Goal: Task Accomplishment & Management: Manage account settings

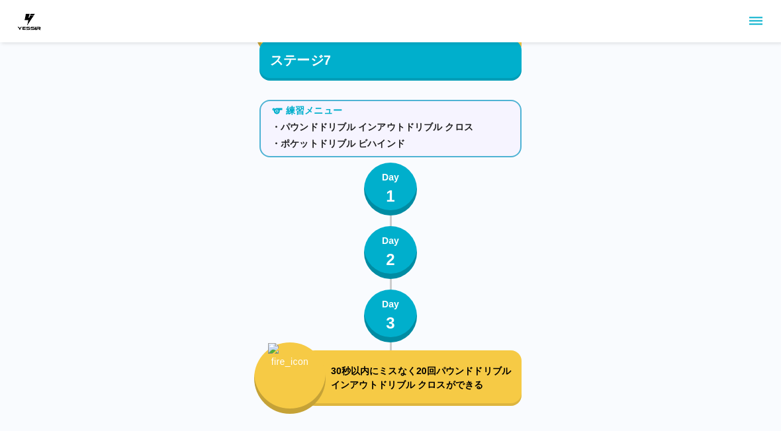
scroll to position [6930, 0]
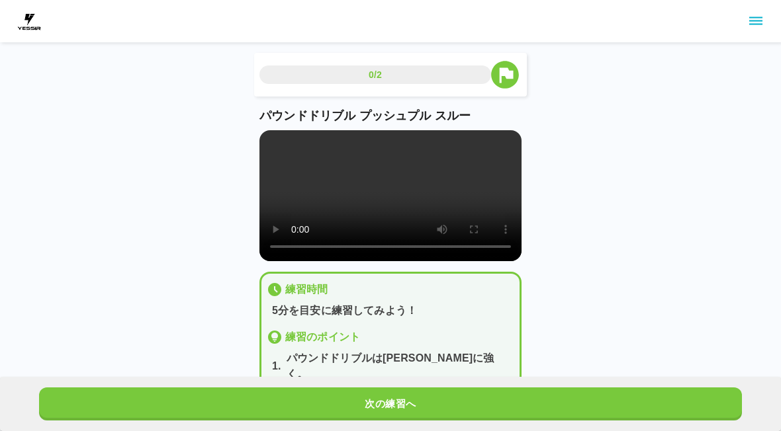
click at [400, 195] on video at bounding box center [390, 195] width 262 height 131
click at [272, 146] on video at bounding box center [390, 195] width 262 height 131
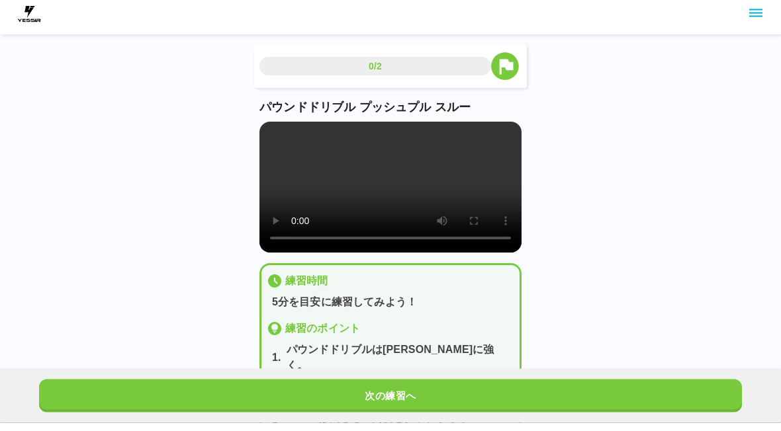
click at [483, 421] on button "次の練習へ" at bounding box center [390, 404] width 703 height 33
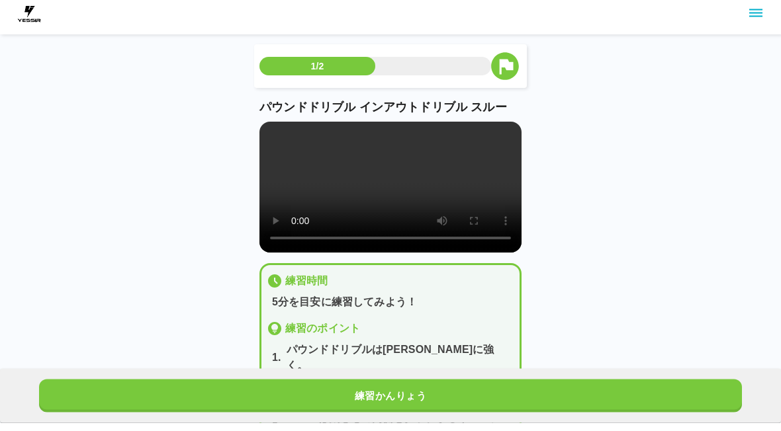
click at [278, 147] on video at bounding box center [390, 195] width 262 height 131
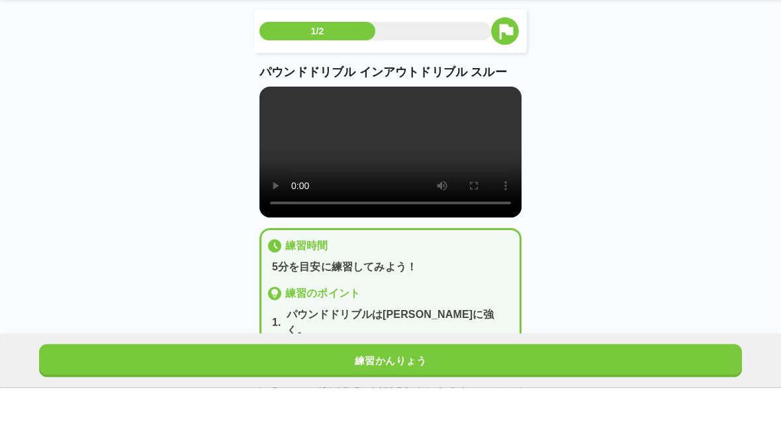
click at [573, 347] on div "1/2 パウンドドリブル インアウトドリブル スルー 練習時間 5分を目安に練習してみよう！ 練習のポイント 1 . パウンドドリブルは真下に強く。 2 . …" at bounding box center [390, 241] width 781 height 482
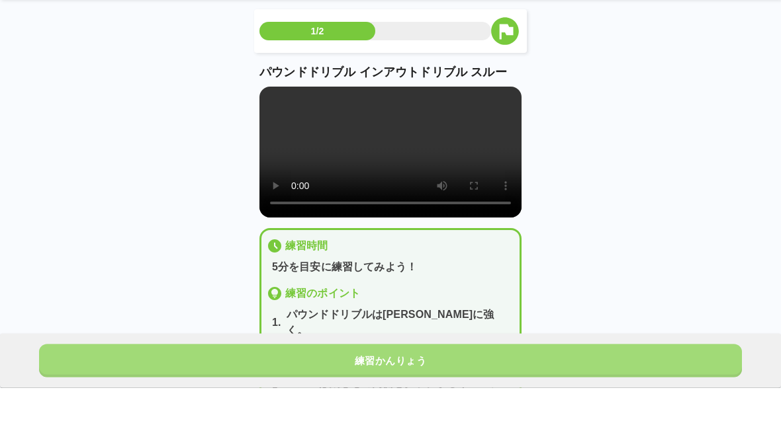
click at [517, 421] on button "練習かんりょう" at bounding box center [390, 404] width 703 height 33
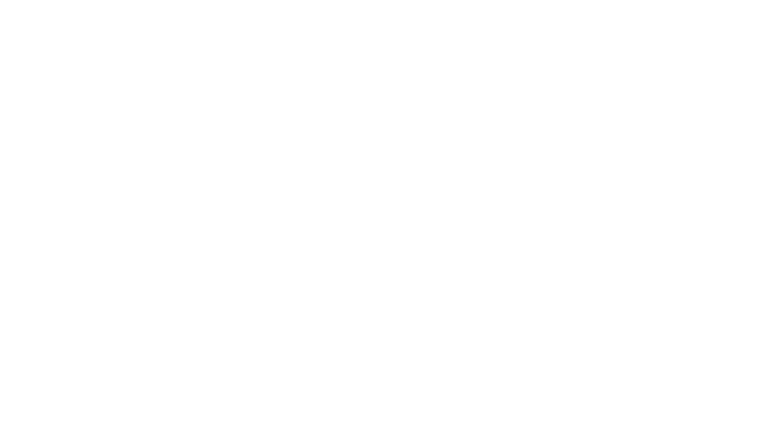
click at [665, 5] on html at bounding box center [390, 2] width 781 height 5
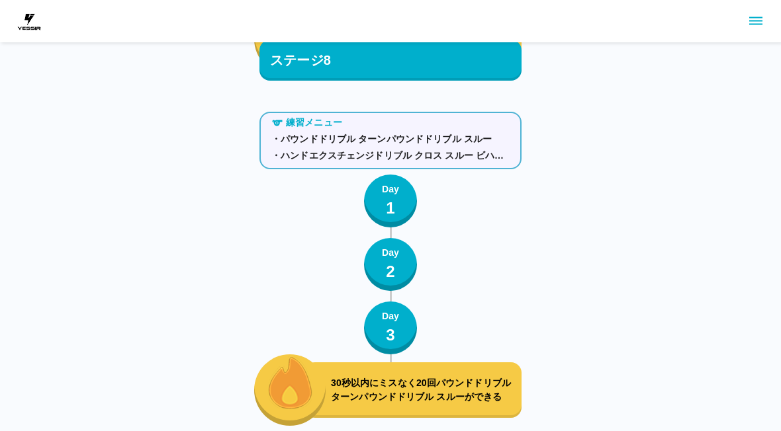
scroll to position [7706, 0]
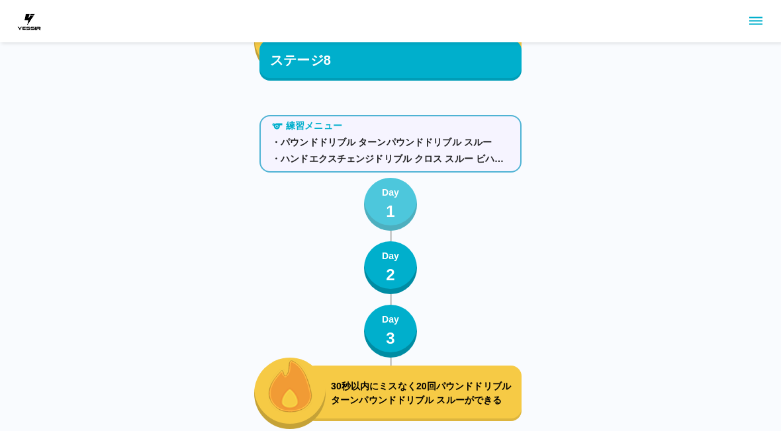
click at [393, 202] on p "1" at bounding box center [390, 212] width 9 height 24
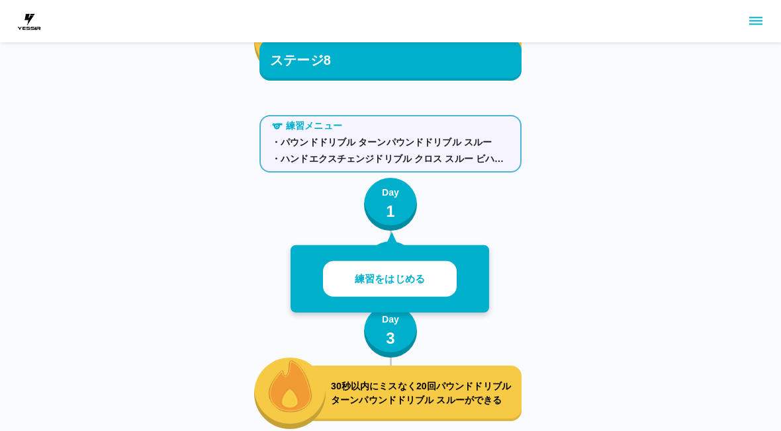
click at [429, 284] on button "練習をはじめる" at bounding box center [390, 279] width 134 height 36
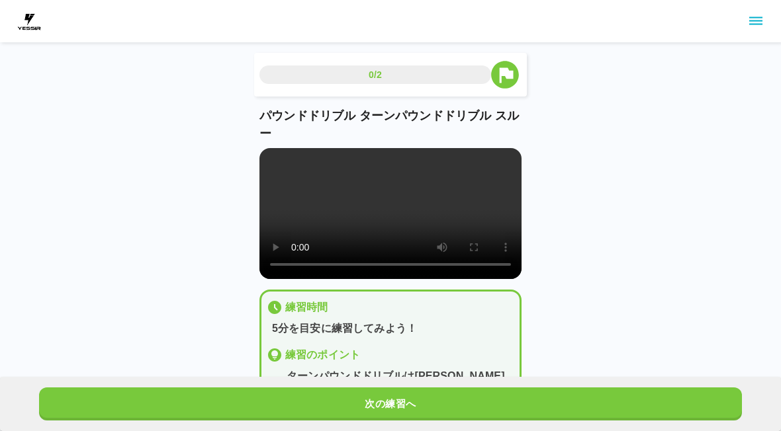
click at [456, 222] on video at bounding box center [390, 213] width 262 height 131
click at [327, 186] on video at bounding box center [390, 213] width 262 height 131
click at [274, 155] on video at bounding box center [390, 213] width 262 height 131
click at [424, 396] on button "次の練習へ" at bounding box center [390, 404] width 703 height 33
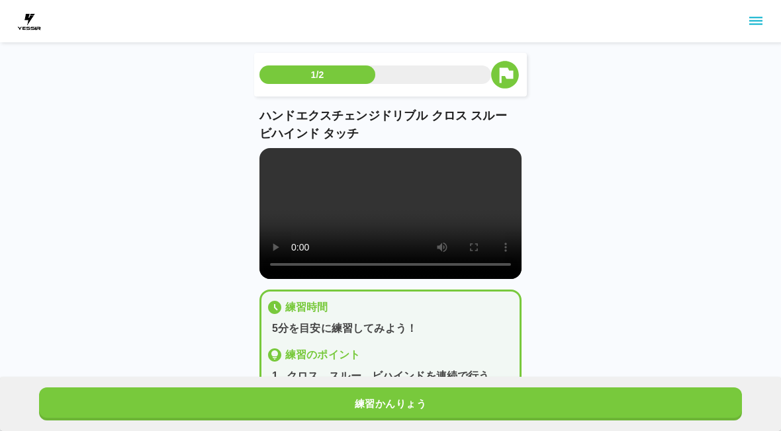
click at [391, 230] on video at bounding box center [390, 213] width 262 height 131
click at [269, 159] on video at bounding box center [390, 213] width 262 height 131
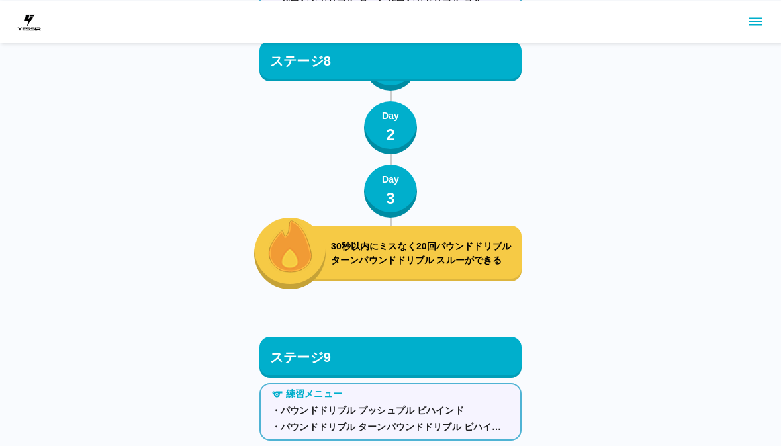
scroll to position [7848, 0]
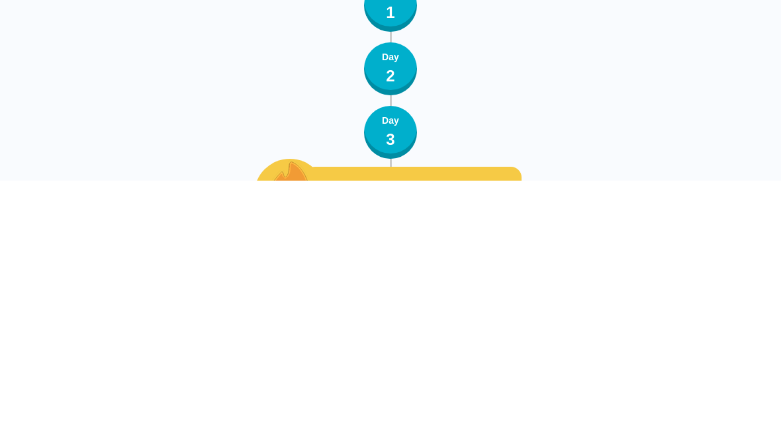
scroll to position [7698, 0]
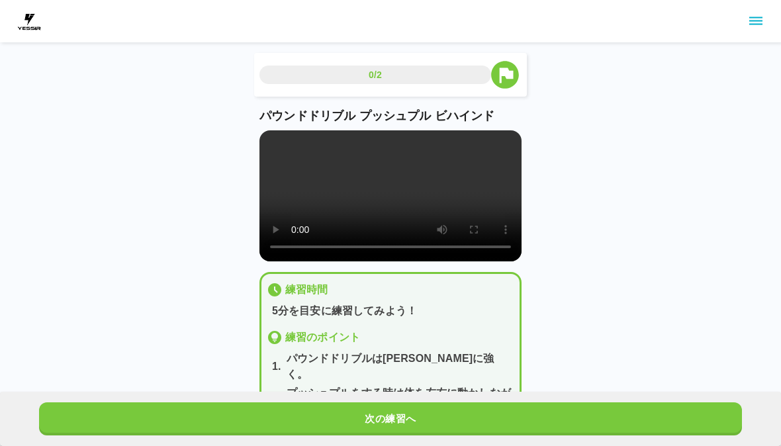
click at [273, 142] on video at bounding box center [390, 195] width 262 height 131
click at [477, 416] on button "次の練習へ" at bounding box center [390, 418] width 703 height 33
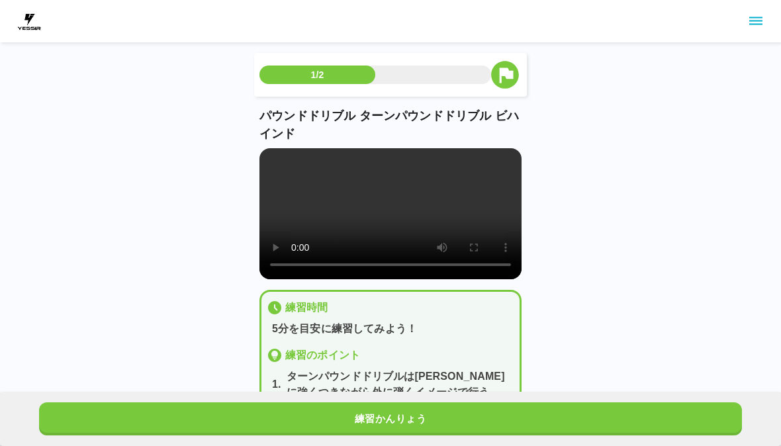
click at [400, 228] on video at bounding box center [390, 213] width 262 height 131
click at [275, 163] on video at bounding box center [390, 213] width 262 height 131
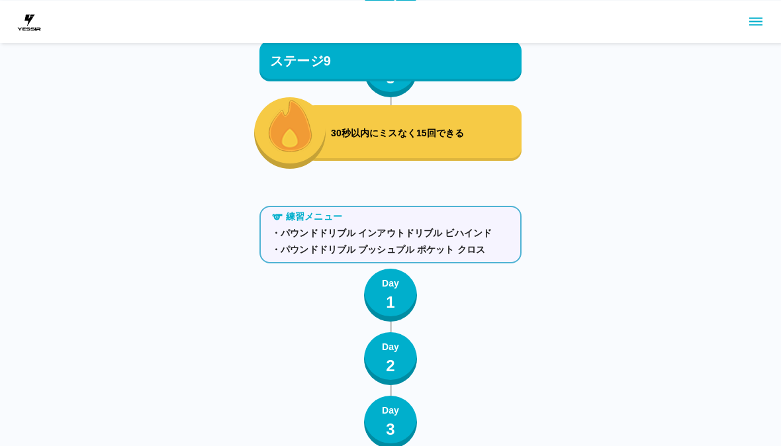
scroll to position [8360, 0]
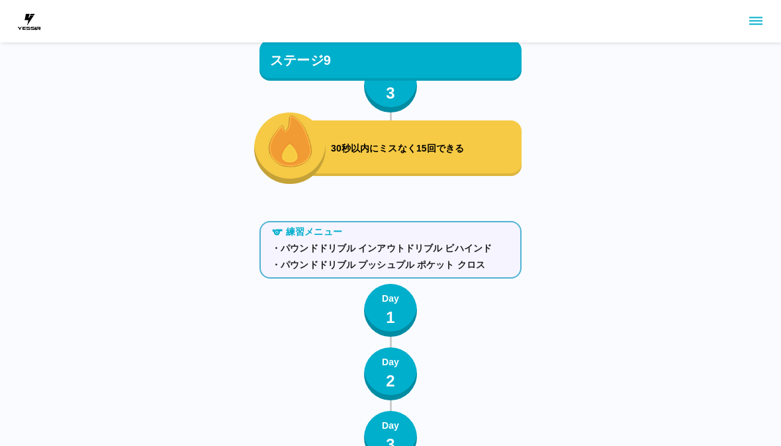
click at [396, 314] on div "Day 1" at bounding box center [390, 311] width 17 height 38
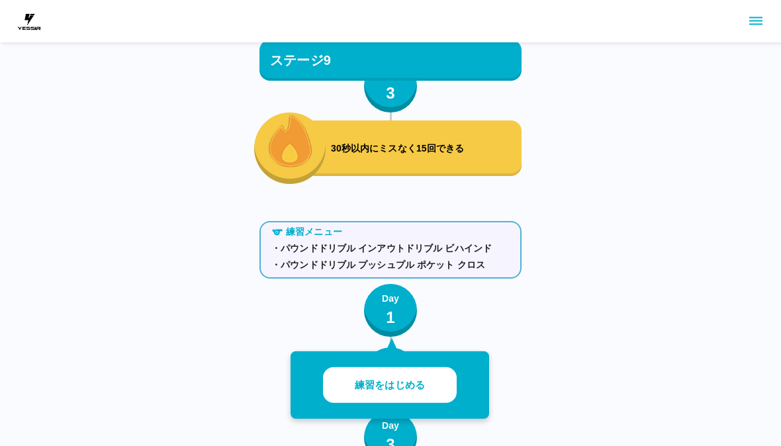
click at [412, 398] on button "練習をはじめる" at bounding box center [390, 385] width 134 height 36
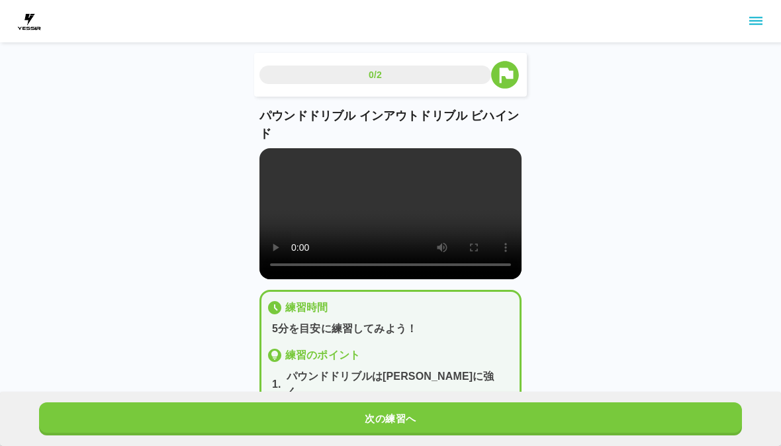
click at [395, 208] on video at bounding box center [390, 213] width 262 height 131
click at [254, 157] on main "0/2 パウンドドリブル インアウトドリブル ビハインド 練習時間 5分を目安に練習してみよう！ 練習のポイント 1 . パウンドドリブルは真下に強く。 2 …" at bounding box center [391, 276] width 294 height 447
click at [279, 167] on video at bounding box center [390, 213] width 262 height 131
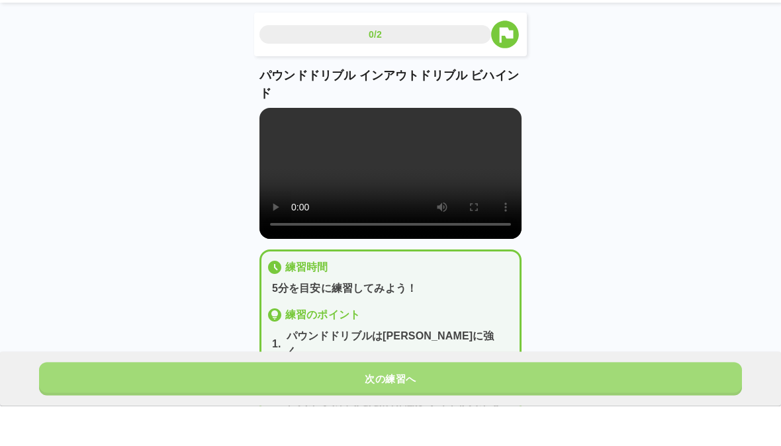
click at [470, 431] on button "次の練習へ" at bounding box center [390, 418] width 703 height 33
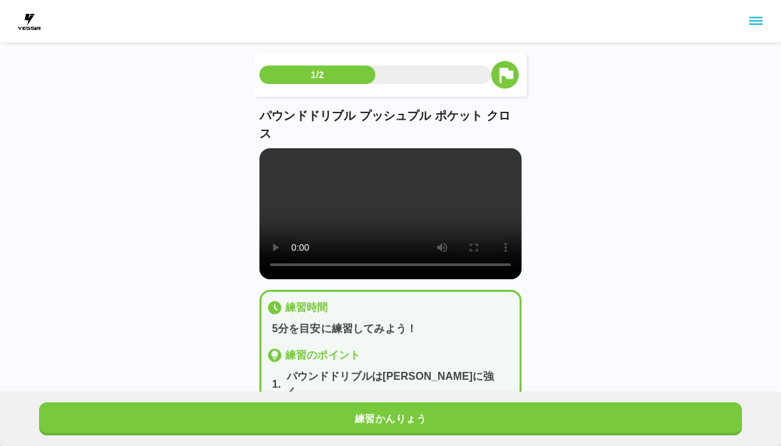
click at [379, 236] on video at bounding box center [390, 213] width 262 height 131
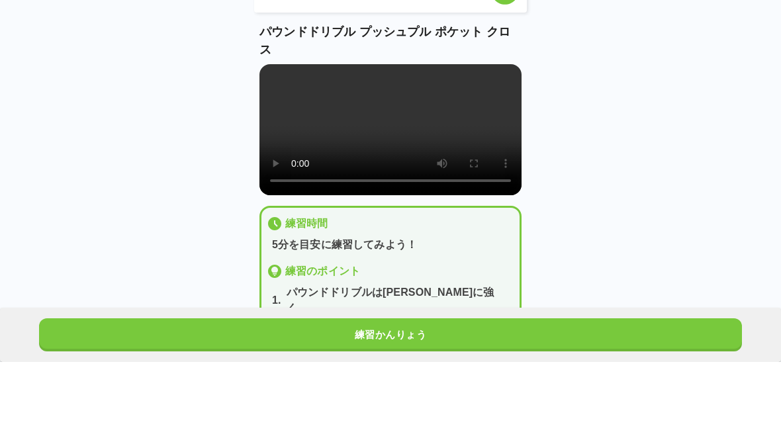
click at [277, 148] on video at bounding box center [390, 213] width 262 height 131
click at [265, 148] on video at bounding box center [390, 213] width 262 height 131
click at [267, 148] on video at bounding box center [390, 213] width 262 height 131
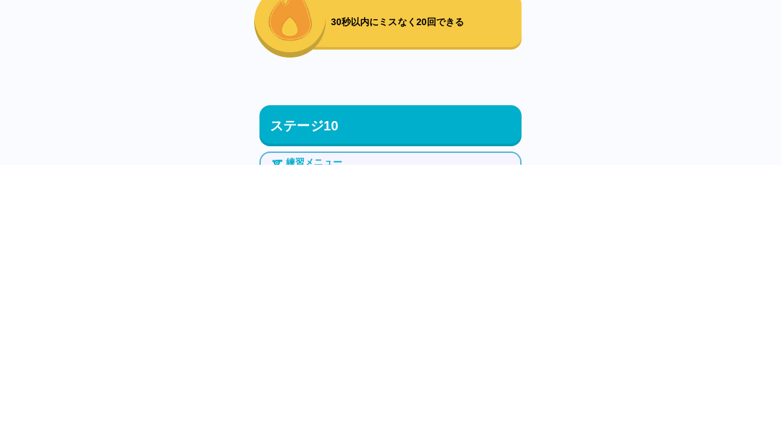
scroll to position [8576, 0]
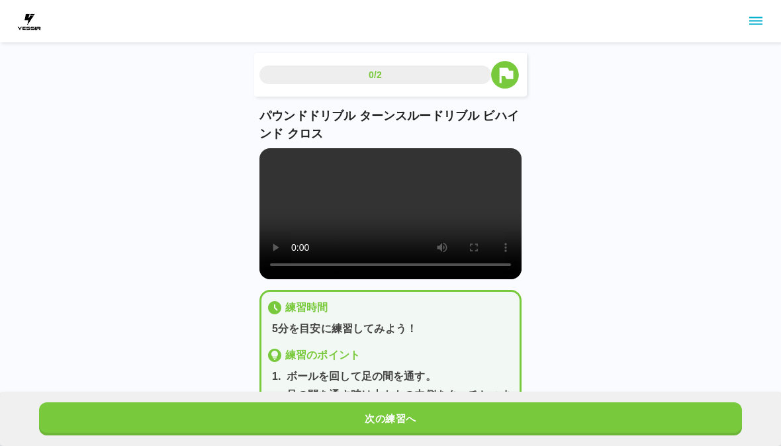
click at [504, 77] on icon "button" at bounding box center [505, 75] width 28 height 28
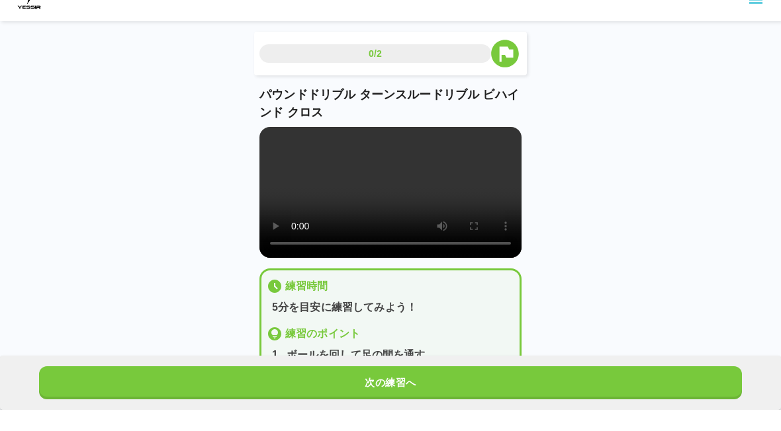
click at [382, 180] on video at bounding box center [390, 213] width 262 height 131
click at [324, 160] on video at bounding box center [390, 213] width 262 height 131
click at [277, 148] on video at bounding box center [390, 213] width 262 height 131
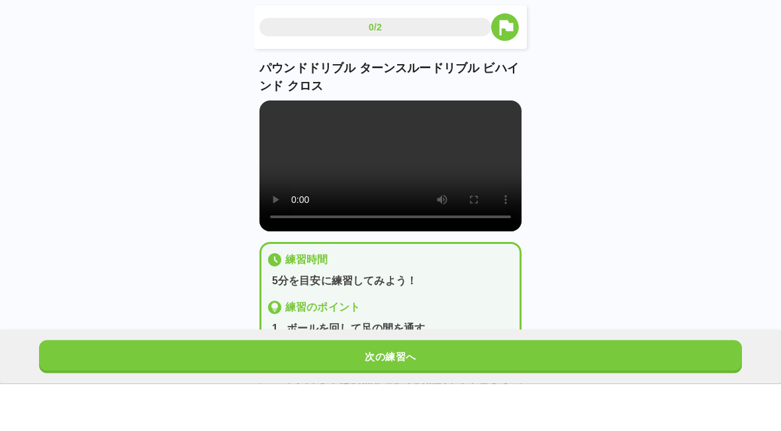
click at [396, 187] on video at bounding box center [390, 213] width 262 height 131
click at [270, 148] on video at bounding box center [390, 213] width 262 height 131
click at [549, 388] on button "次の練習へ" at bounding box center [390, 404] width 703 height 33
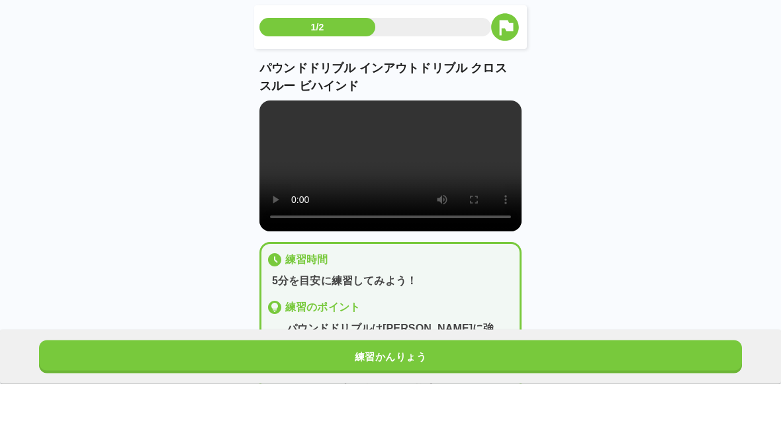
click at [402, 220] on video at bounding box center [390, 213] width 262 height 131
click at [278, 156] on video at bounding box center [390, 213] width 262 height 131
click at [273, 150] on video at bounding box center [390, 213] width 262 height 131
click at [273, 152] on video at bounding box center [390, 213] width 262 height 131
click at [277, 154] on video at bounding box center [390, 213] width 262 height 131
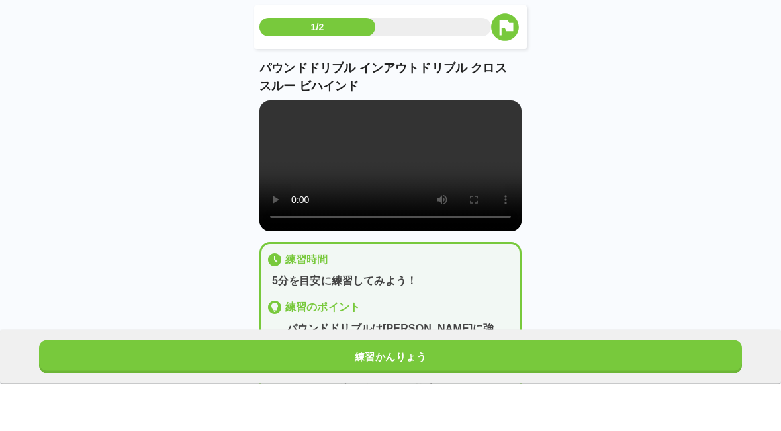
click at [388, 228] on video at bounding box center [390, 213] width 262 height 131
click at [400, 212] on video at bounding box center [390, 213] width 262 height 131
click at [397, 222] on video at bounding box center [390, 213] width 262 height 131
click at [395, 215] on video at bounding box center [390, 213] width 262 height 131
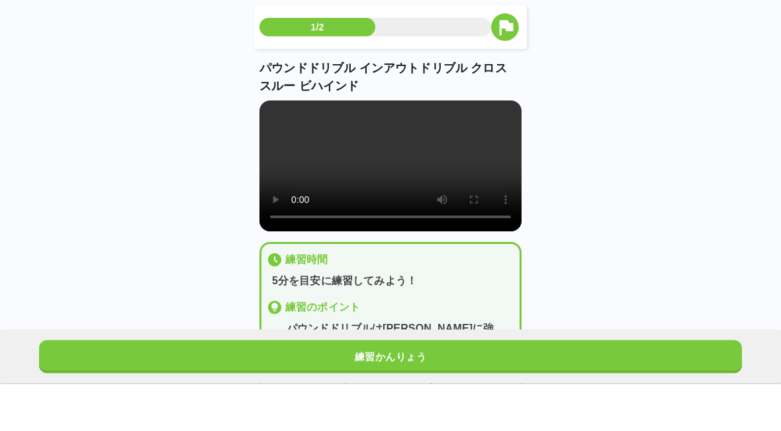
click at [398, 223] on video at bounding box center [390, 213] width 262 height 131
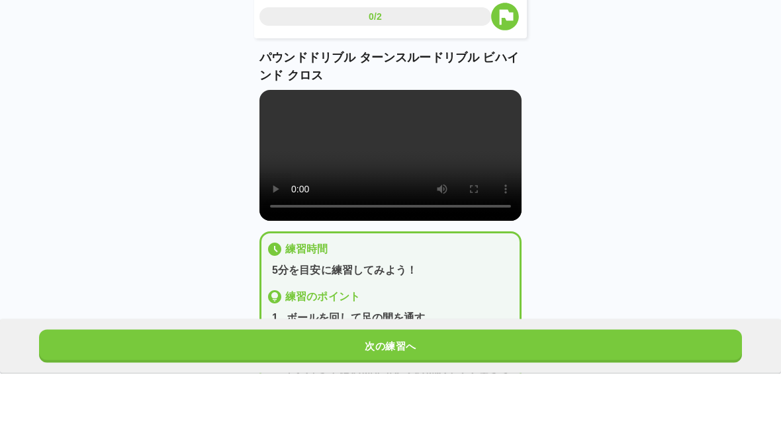
click at [430, 388] on button "次の練習へ" at bounding box center [390, 404] width 703 height 33
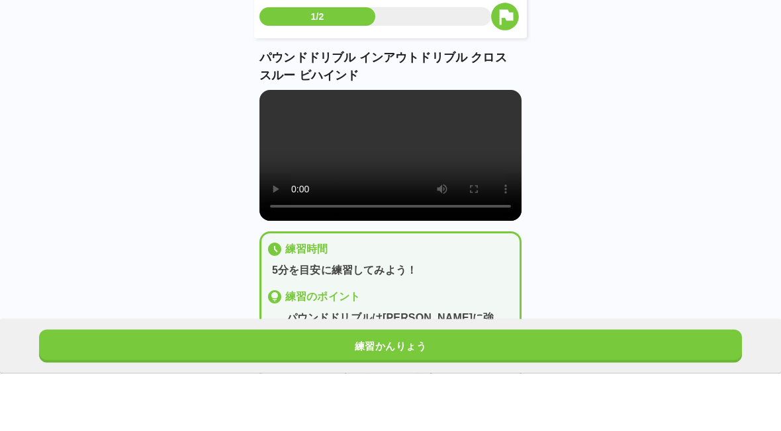
click at [402, 226] on video at bounding box center [390, 213] width 262 height 131
click at [271, 148] on video at bounding box center [390, 213] width 262 height 131
click at [270, 156] on video at bounding box center [390, 213] width 262 height 131
click at [270, 163] on video at bounding box center [390, 213] width 262 height 131
click at [280, 158] on video at bounding box center [390, 213] width 262 height 131
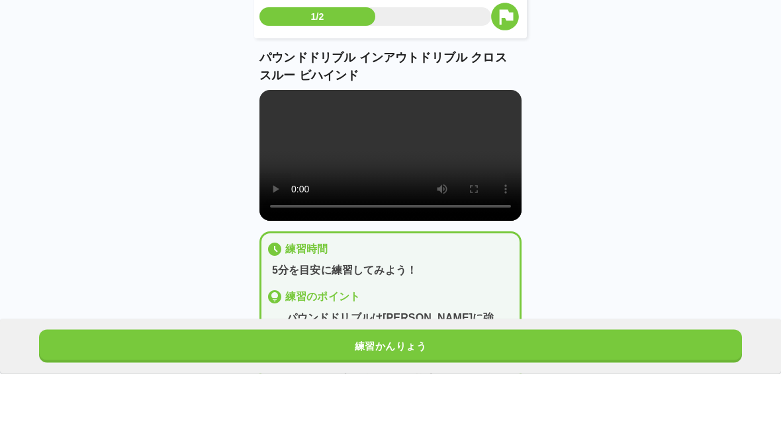
click at [319, 241] on video at bounding box center [390, 213] width 262 height 131
click at [354, 228] on video at bounding box center [390, 213] width 262 height 131
click at [271, 157] on video at bounding box center [390, 213] width 262 height 131
click at [279, 156] on video at bounding box center [390, 213] width 262 height 131
click at [276, 168] on video at bounding box center [390, 213] width 262 height 131
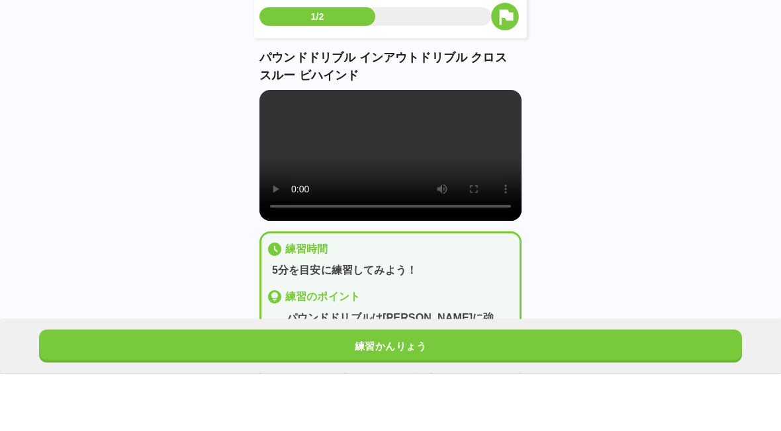
click at [480, 182] on video at bounding box center [390, 213] width 262 height 131
click at [395, 236] on video at bounding box center [390, 213] width 262 height 131
click at [261, 169] on video at bounding box center [390, 213] width 262 height 131
click at [261, 168] on video at bounding box center [390, 213] width 262 height 131
click at [396, 212] on video at bounding box center [390, 213] width 262 height 131
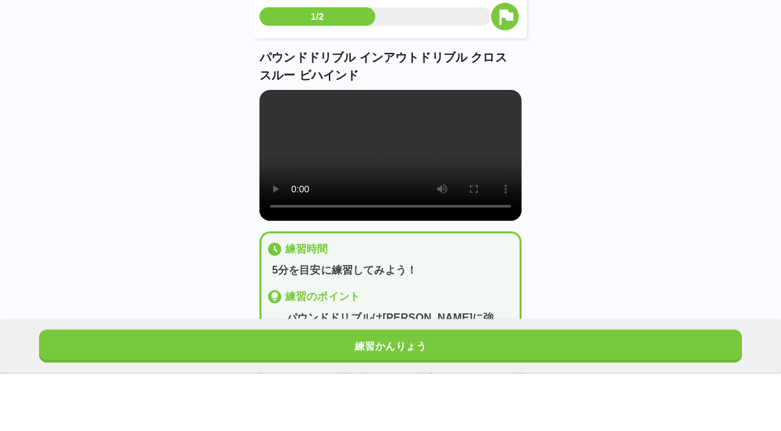
click at [396, 212] on video at bounding box center [390, 213] width 262 height 131
click at [404, 205] on video at bounding box center [390, 213] width 262 height 131
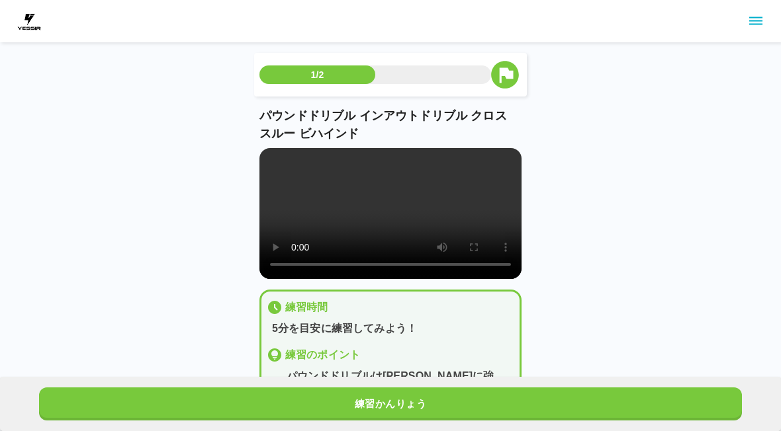
click at [399, 179] on video at bounding box center [390, 213] width 262 height 131
click at [479, 145] on div "パウンドドリブル インアウトドリブル クロス スルー ビハインド" at bounding box center [390, 193] width 262 height 172
click at [277, 157] on video at bounding box center [390, 213] width 262 height 131
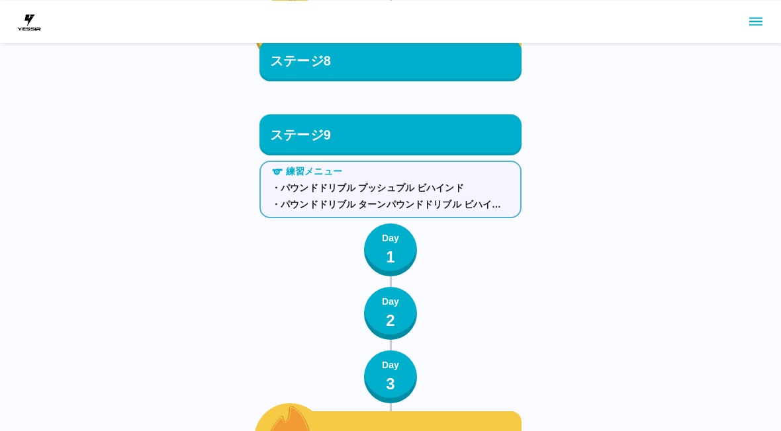
scroll to position [8065, 0]
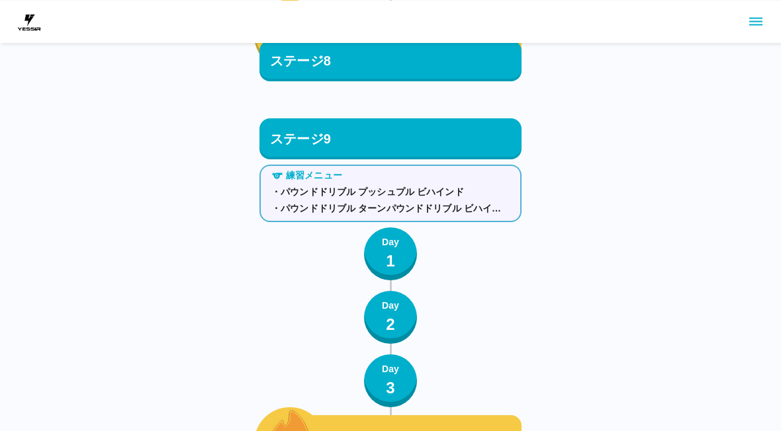
click at [466, 205] on p "・パウンドドリブル ターンパウンドドリブル ビハインド" at bounding box center [390, 209] width 238 height 14
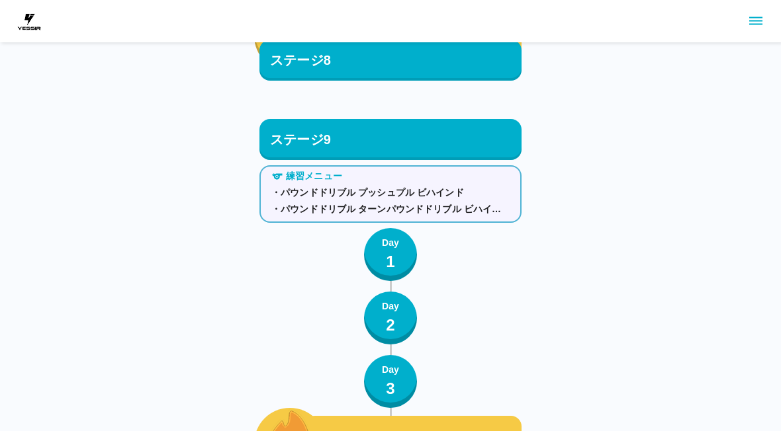
click at [400, 258] on button "Day 1" at bounding box center [390, 254] width 53 height 53
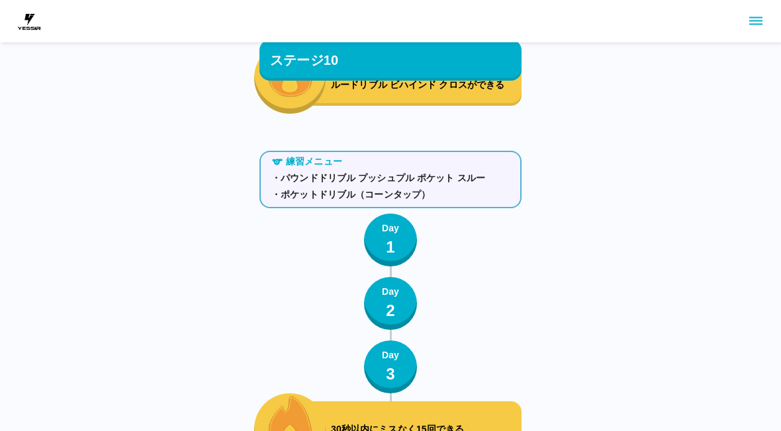
scroll to position [9188, 0]
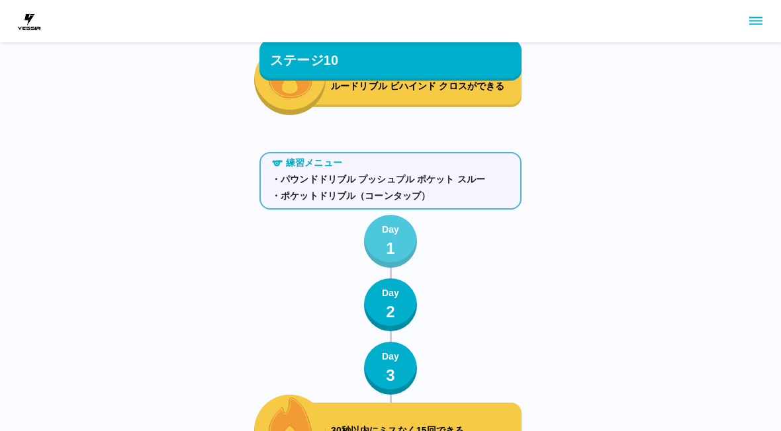
click at [400, 245] on button "Day 1" at bounding box center [390, 241] width 53 height 53
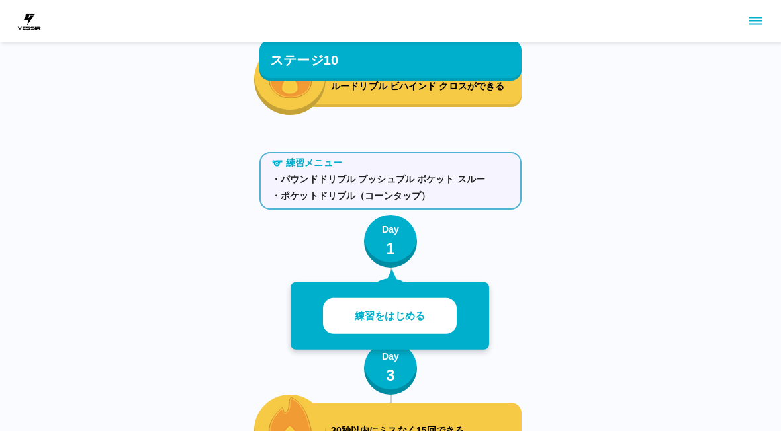
click at [435, 315] on button "練習をはじめる" at bounding box center [390, 316] width 134 height 36
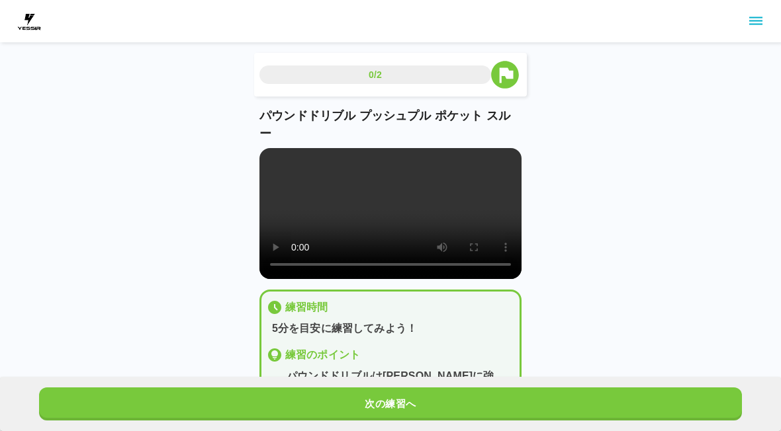
click at [478, 241] on video at bounding box center [390, 213] width 262 height 131
click at [314, 197] on video at bounding box center [390, 213] width 262 height 131
click at [276, 155] on video at bounding box center [390, 213] width 262 height 131
click at [476, 402] on button "次の練習へ" at bounding box center [390, 404] width 703 height 33
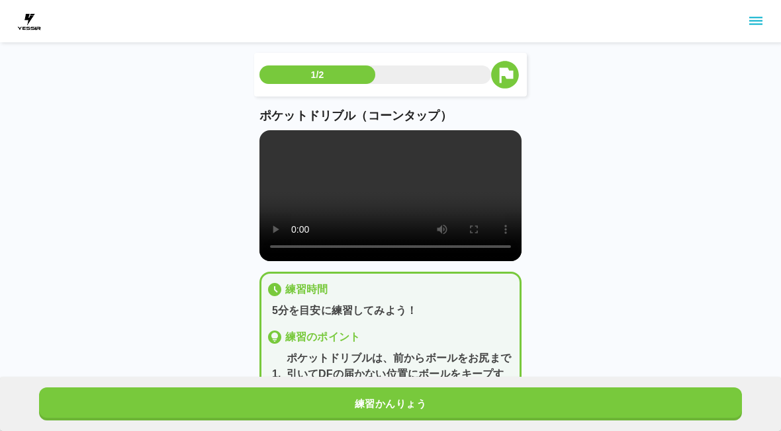
click at [397, 191] on video at bounding box center [390, 195] width 262 height 131
click at [271, 128] on div "ポケットドリブル（コーンタップ）" at bounding box center [390, 184] width 262 height 154
click at [276, 140] on video at bounding box center [390, 195] width 262 height 131
click at [269, 138] on video at bounding box center [390, 195] width 262 height 131
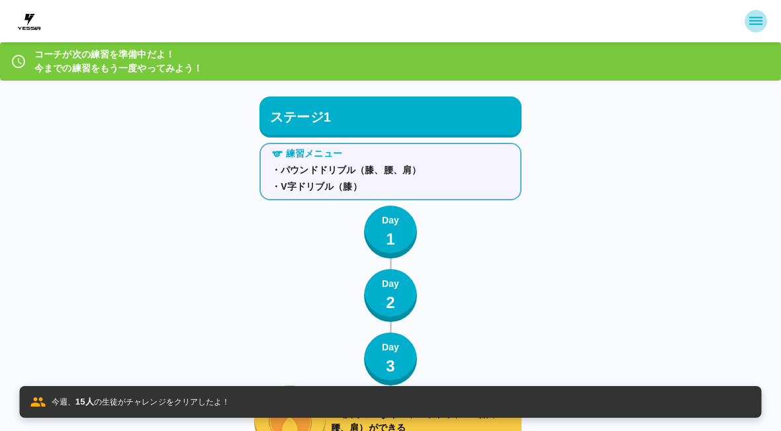
click at [759, 21] on icon "sidemenu" at bounding box center [755, 21] width 13 height 8
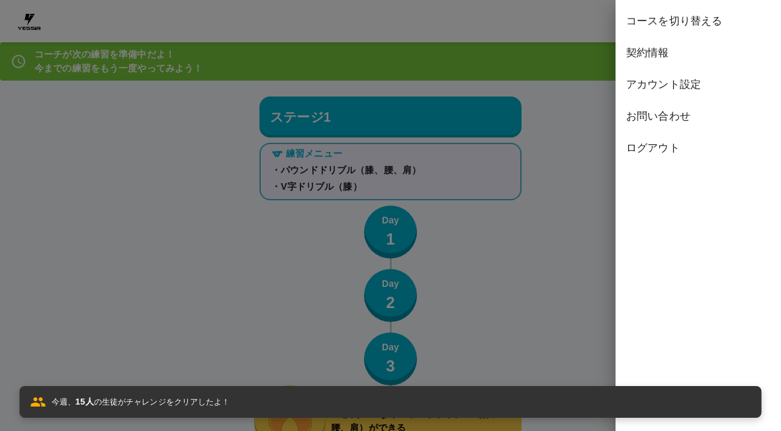
click at [714, 17] on span "コースを切り替える" at bounding box center [698, 21] width 144 height 16
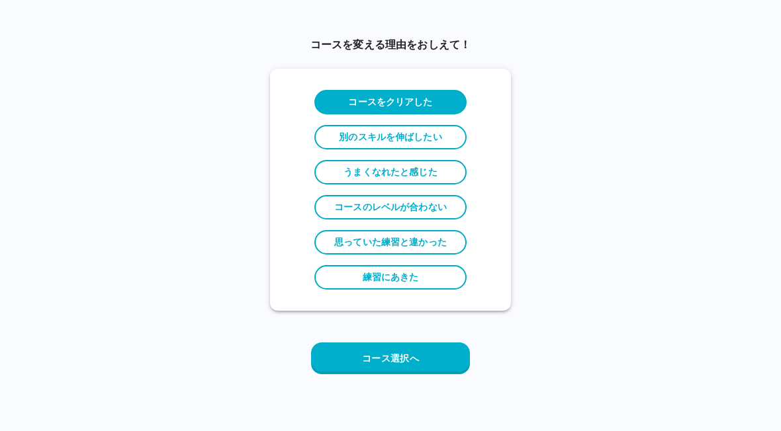
click at [462, 96] on label "コースをクリアした" at bounding box center [390, 102] width 152 height 24
click at [443, 365] on button "コース選択へ" at bounding box center [390, 359] width 159 height 32
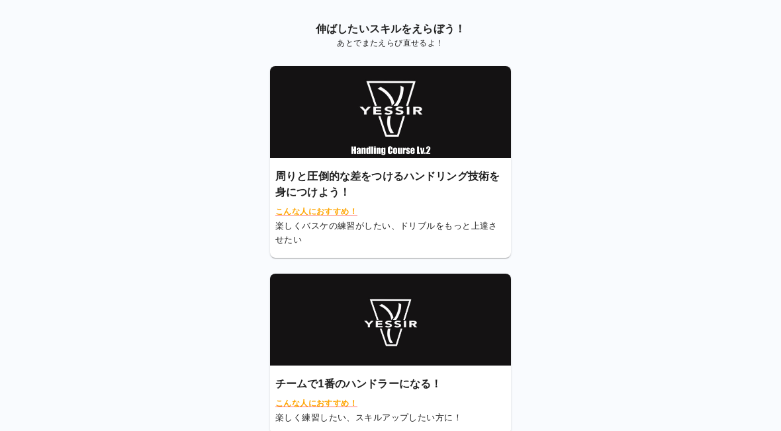
click at [468, 175] on p "周りと圧倒的な差をつけるハンドリング技術を身につけよう！" at bounding box center [390, 185] width 230 height 32
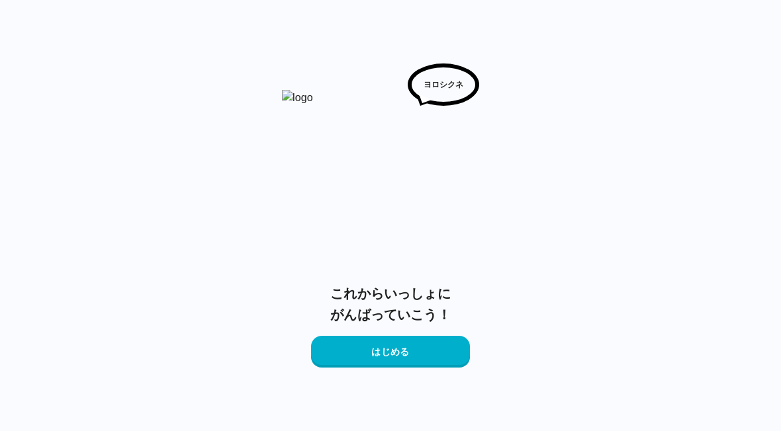
click at [439, 354] on button "はじめる" at bounding box center [390, 352] width 159 height 32
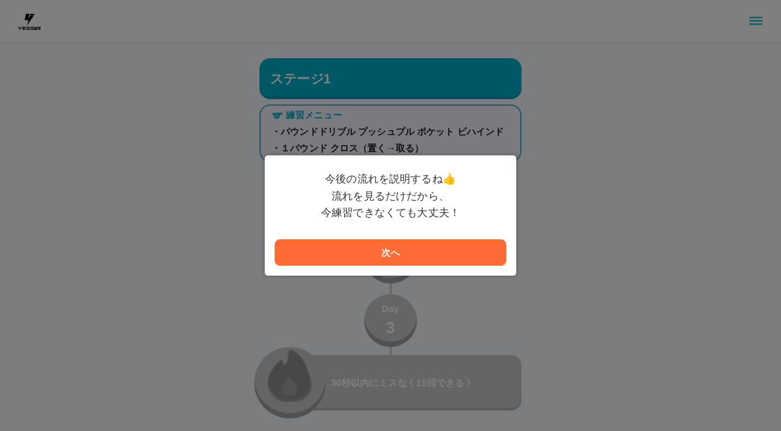
click at [477, 245] on button "次へ" at bounding box center [391, 253] width 232 height 26
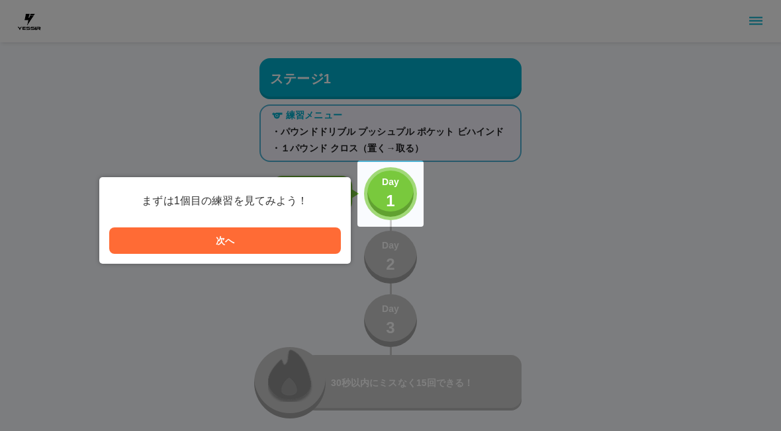
click at [420, 189] on div at bounding box center [390, 194] width 66 height 66
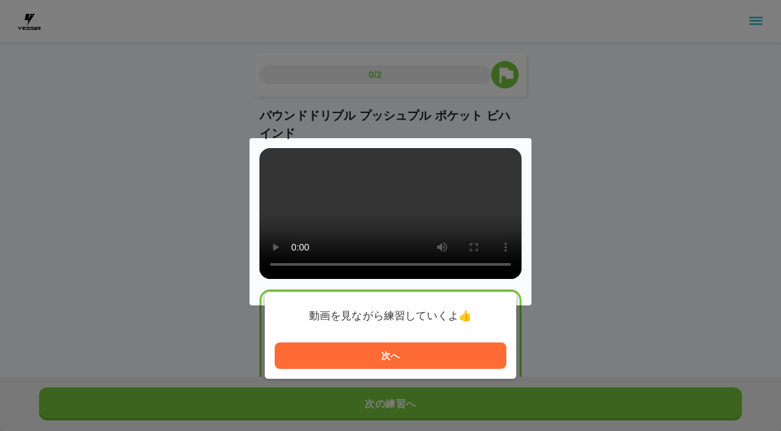
click at [478, 279] on div at bounding box center [390, 221] width 282 height 167
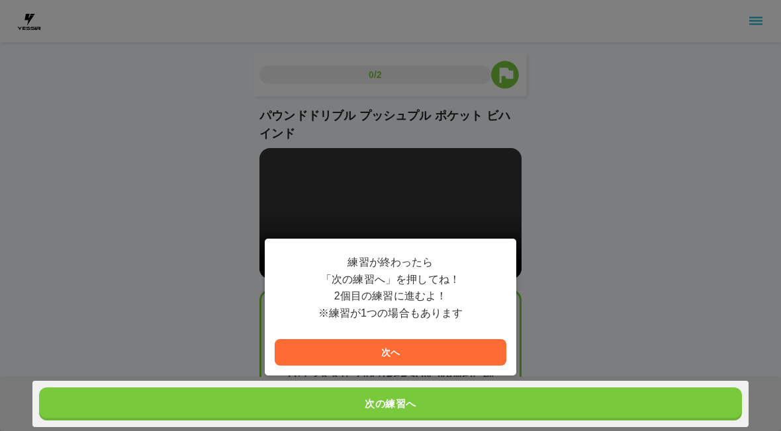
click at [433, 361] on button "次へ" at bounding box center [391, 352] width 232 height 26
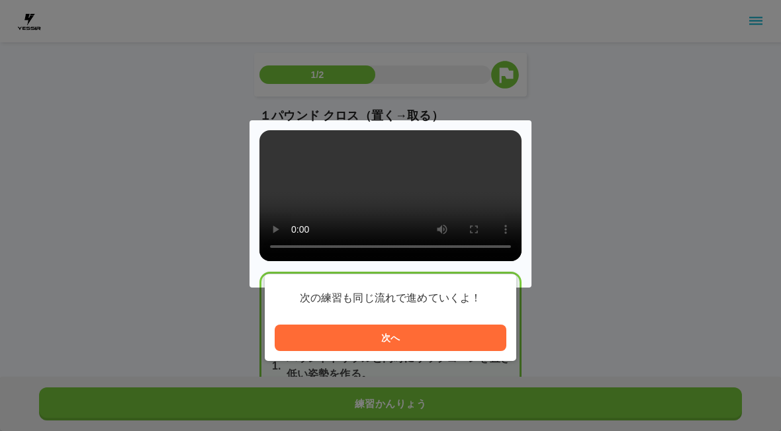
click at [402, 205] on div at bounding box center [390, 203] width 282 height 167
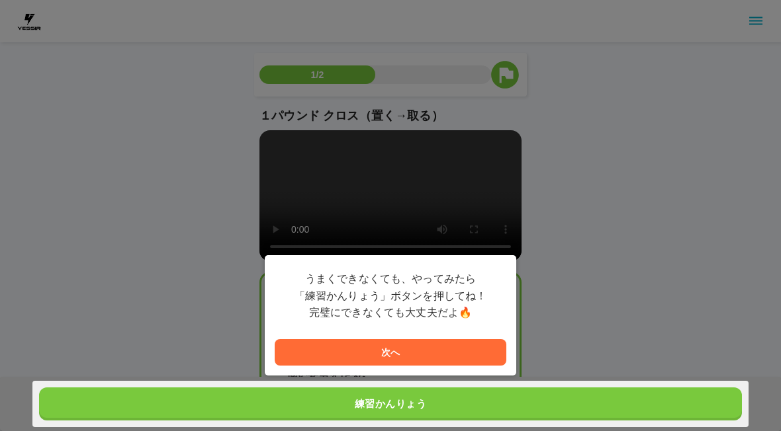
click at [449, 349] on button "次へ" at bounding box center [391, 352] width 232 height 26
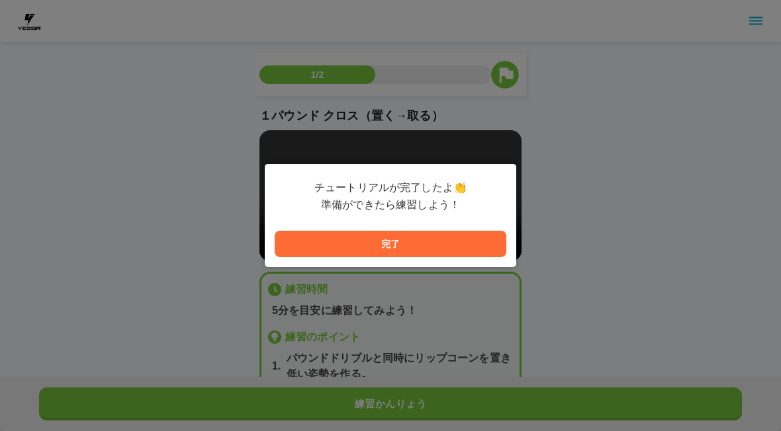
click at [458, 243] on button "完了" at bounding box center [391, 244] width 232 height 26
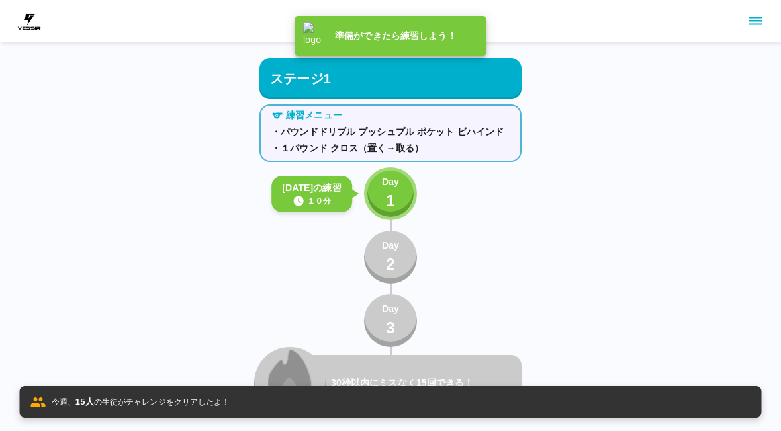
click at [395, 191] on div "Day 1" at bounding box center [390, 194] width 17 height 38
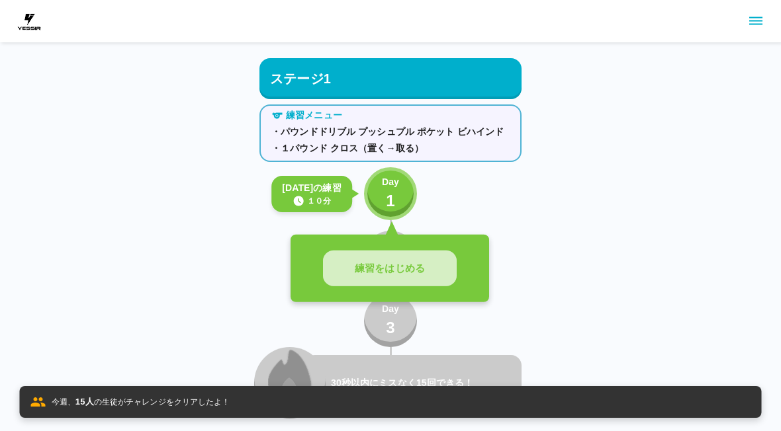
click at [429, 269] on button "練習をはじめる" at bounding box center [390, 269] width 134 height 36
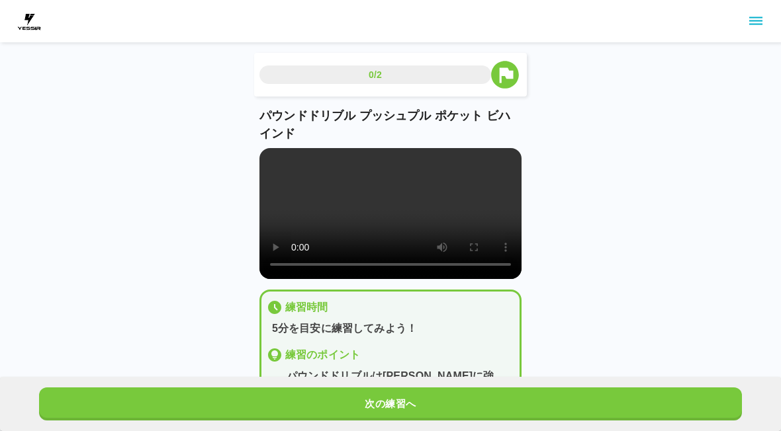
click at [408, 228] on video at bounding box center [390, 213] width 262 height 131
click at [409, 220] on video at bounding box center [390, 213] width 262 height 131
click at [275, 142] on p "パウンドドリブル プッシュプル ポケット ビハインド" at bounding box center [390, 125] width 262 height 36
click at [437, 253] on video at bounding box center [390, 213] width 262 height 131
click at [445, 219] on video at bounding box center [390, 213] width 262 height 131
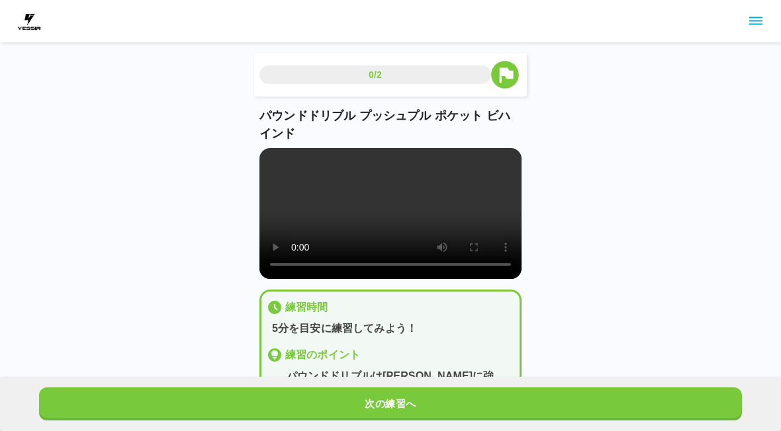
click at [455, 226] on video at bounding box center [390, 213] width 262 height 131
click at [446, 396] on button "次の練習へ" at bounding box center [390, 404] width 703 height 33
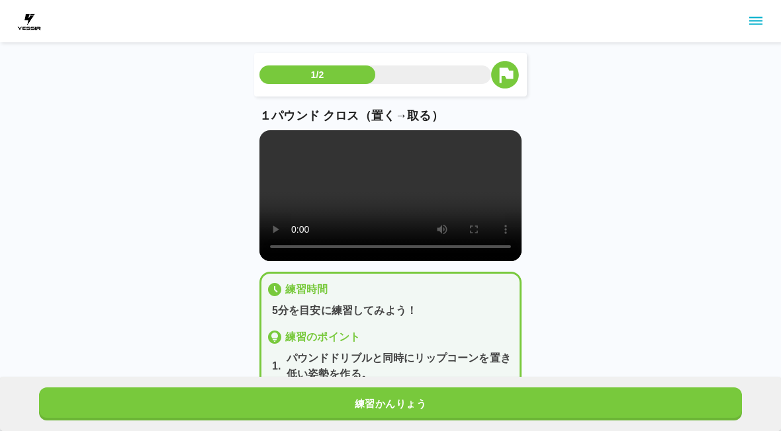
click at [410, 220] on video at bounding box center [390, 195] width 262 height 131
click at [420, 231] on video at bounding box center [390, 195] width 262 height 131
click at [395, 197] on video at bounding box center [390, 195] width 262 height 131
click at [455, 188] on video at bounding box center [390, 195] width 262 height 131
click at [499, 195] on video at bounding box center [390, 195] width 262 height 131
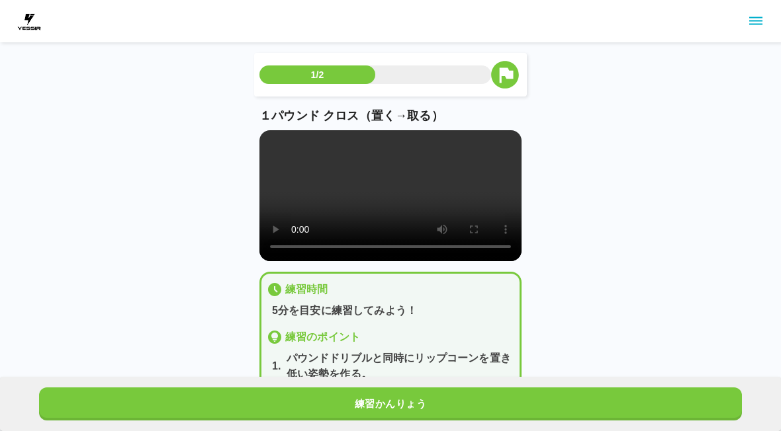
click at [439, 220] on video at bounding box center [390, 195] width 262 height 131
click at [459, 192] on video at bounding box center [390, 195] width 262 height 131
click at [450, 210] on video at bounding box center [390, 195] width 262 height 131
click at [449, 210] on video at bounding box center [390, 195] width 262 height 131
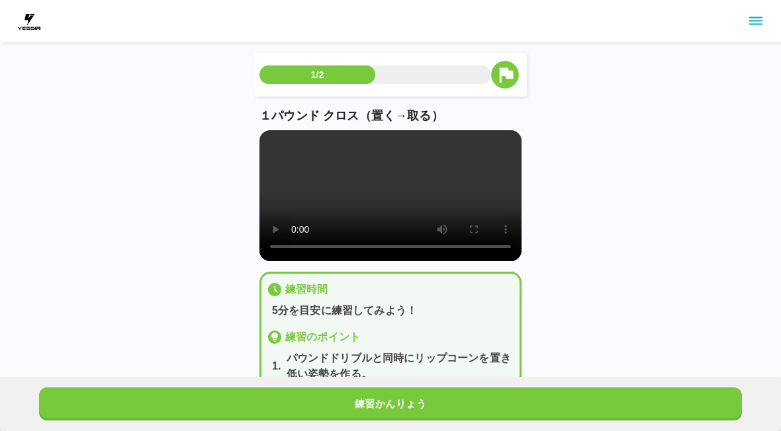
click at [455, 196] on video at bounding box center [390, 195] width 262 height 131
click at [454, 195] on video at bounding box center [390, 195] width 262 height 131
click at [383, 208] on video at bounding box center [390, 195] width 262 height 131
click at [456, 400] on button "練習かんりょう" at bounding box center [390, 404] width 703 height 33
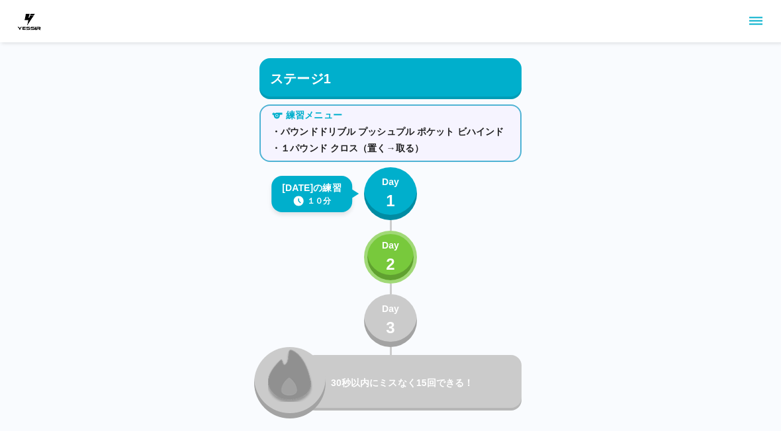
click at [760, 31] on button "sidemenu" at bounding box center [755, 21] width 22 height 22
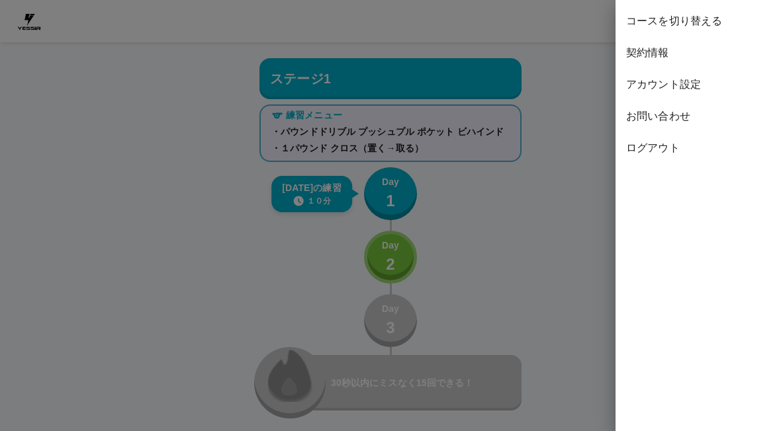
click at [709, 27] on span "コースを切り替える" at bounding box center [698, 21] width 144 height 16
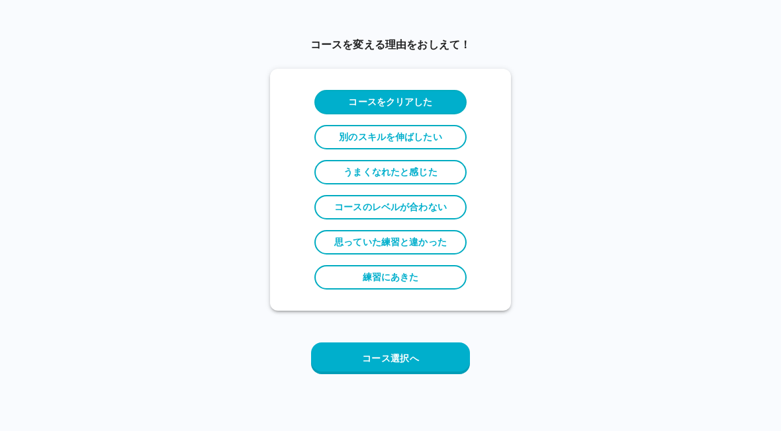
click at [449, 351] on button "コース選択へ" at bounding box center [390, 359] width 159 height 32
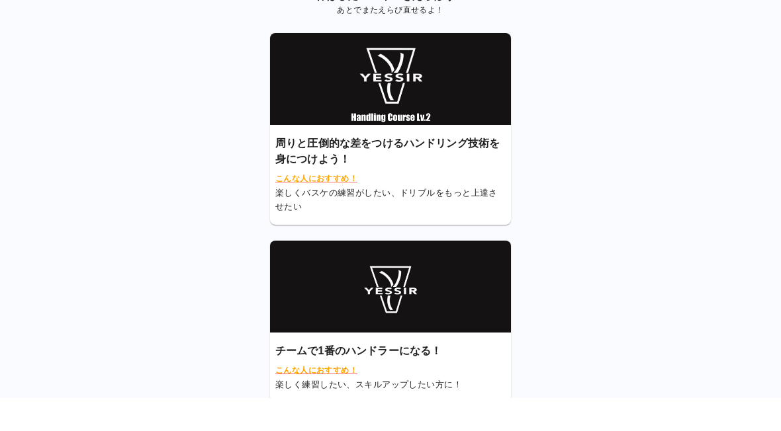
click at [351, 398] on span "こんな人におすすめ！" at bounding box center [390, 404] width 230 height 13
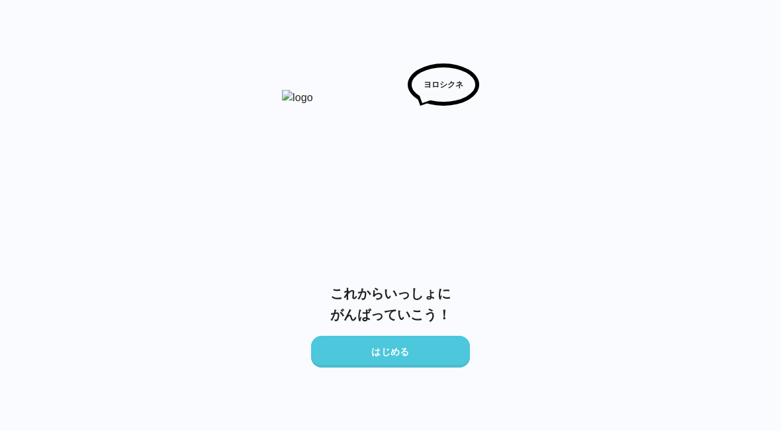
click at [434, 342] on button "はじめる" at bounding box center [390, 352] width 159 height 32
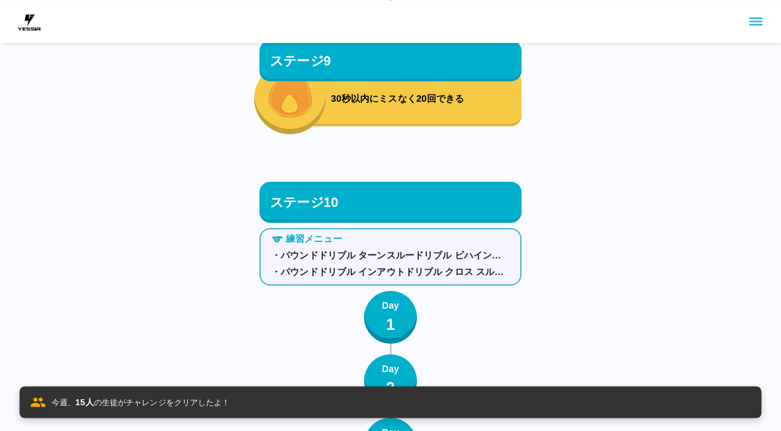
scroll to position [8694, 0]
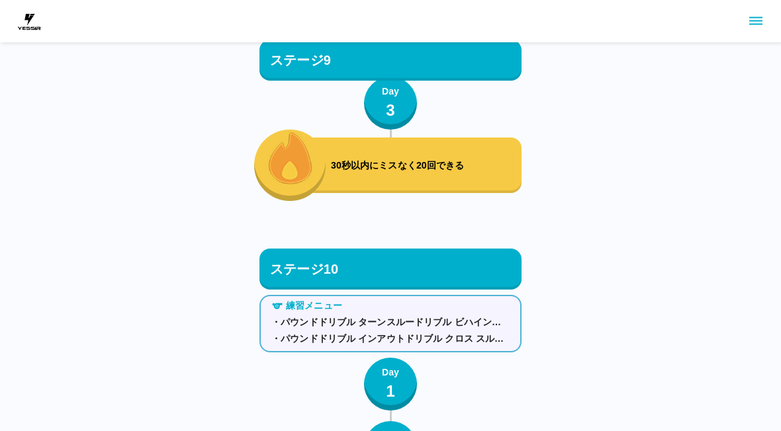
click at [760, 27] on icon "sidemenu" at bounding box center [756, 21] width 16 height 16
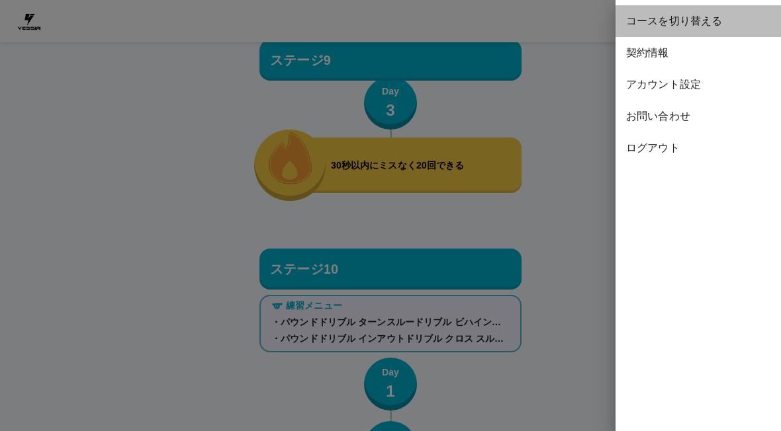
click at [711, 21] on span "コースを切り替える" at bounding box center [698, 21] width 144 height 16
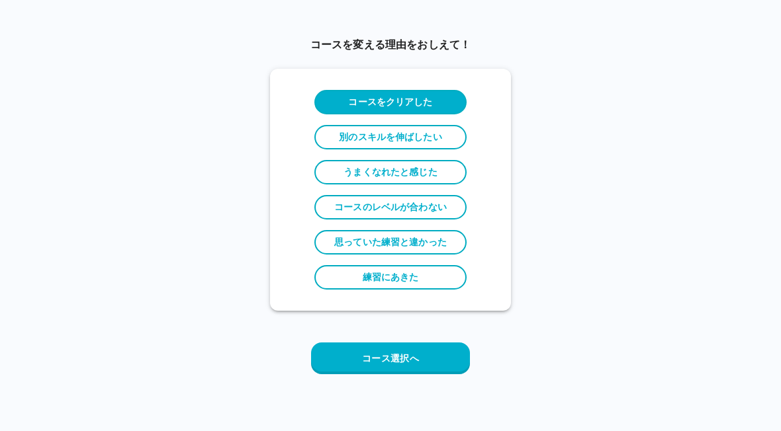
click at [424, 351] on button "コース選択へ" at bounding box center [390, 359] width 159 height 32
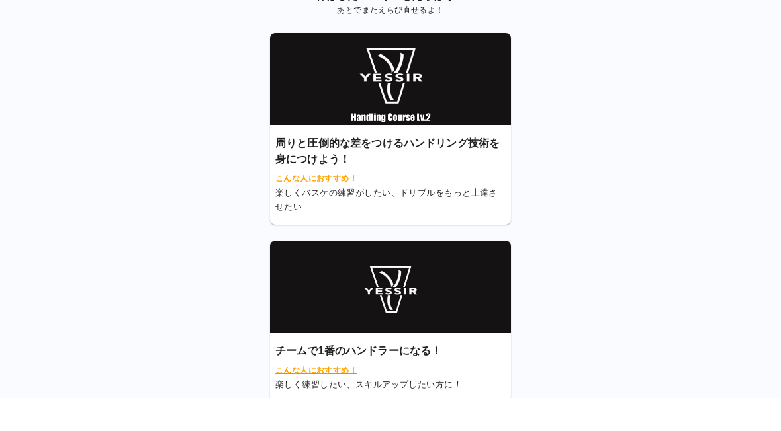
click at [355, 206] on span "こんな人におすすめ！" at bounding box center [390, 212] width 230 height 13
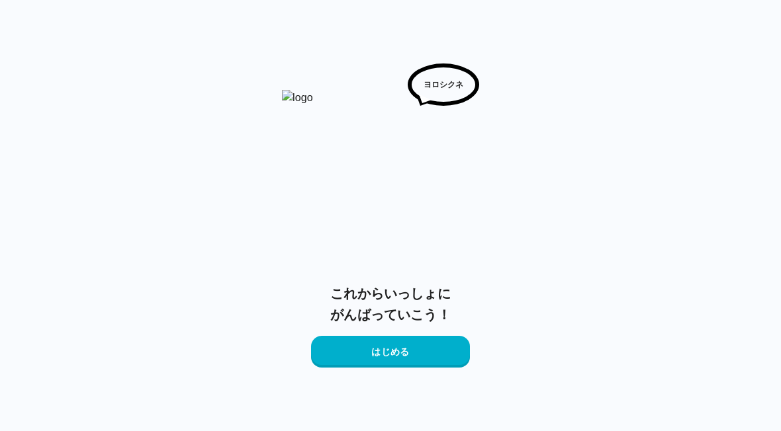
click at [443, 355] on button "はじめる" at bounding box center [390, 352] width 159 height 32
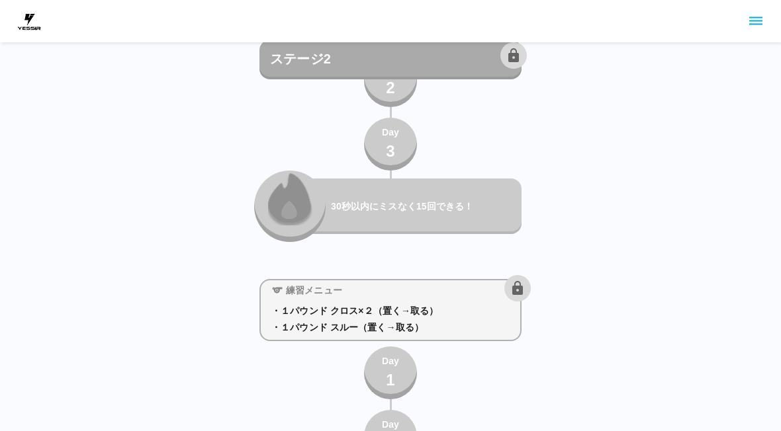
scroll to position [1283, 0]
